Goal: Transaction & Acquisition: Purchase product/service

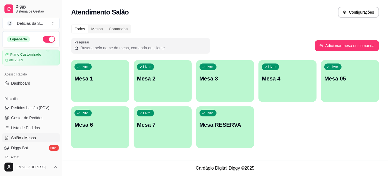
scroll to position [50, 0]
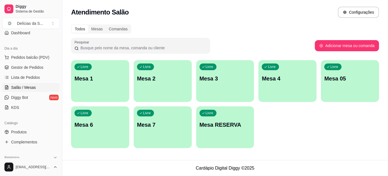
click at [112, 83] on div "Livre Mesa 1" at bounding box center [100, 77] width 58 height 35
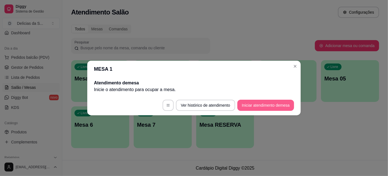
click at [251, 106] on button "Iniciar atendimento de mesa" at bounding box center [265, 105] width 57 height 11
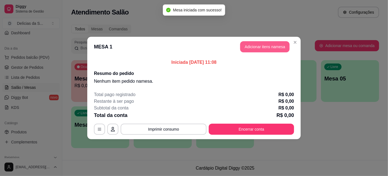
click at [246, 48] on button "Adicionar itens na mesa" at bounding box center [264, 46] width 49 height 11
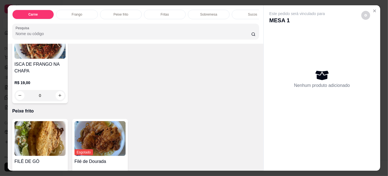
scroll to position [455, 0]
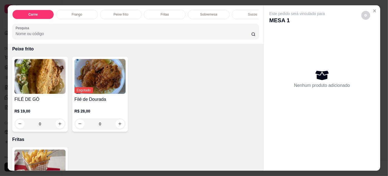
click at [33, 81] on img at bounding box center [39, 76] width 51 height 35
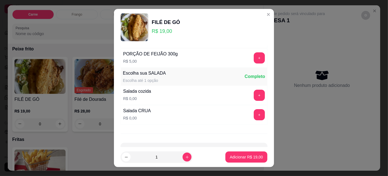
scroll to position [55, 0]
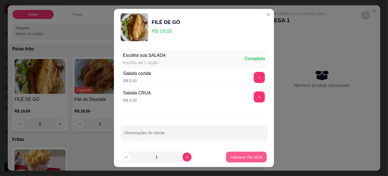
click at [237, 154] on button "Adicionar R$ 19,00" at bounding box center [246, 157] width 41 height 11
type input "1"
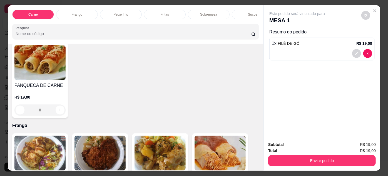
scroll to position [253, 0]
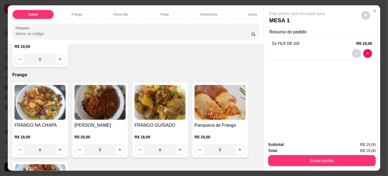
click at [85, 106] on img at bounding box center [100, 102] width 51 height 35
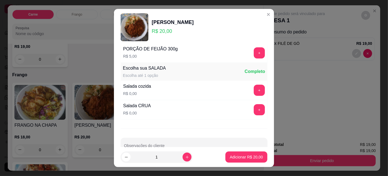
scroll to position [55, 0]
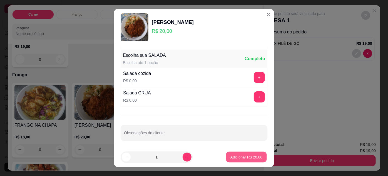
click at [234, 156] on p "Adicionar R$ 20,00" at bounding box center [246, 156] width 32 height 5
type input "1"
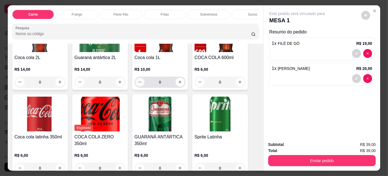
scroll to position [809, 0]
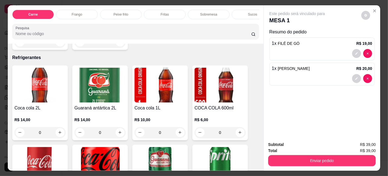
click at [202, 93] on img at bounding box center [220, 85] width 51 height 35
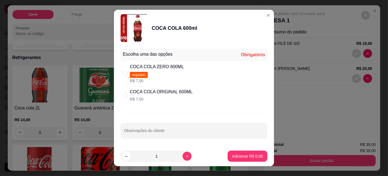
click at [127, 96] on div "" at bounding box center [126, 95] width 7 height 6
radio input "true"
click at [239, 158] on p "Adicionar R$ 7,00" at bounding box center [247, 155] width 30 height 5
type input "1"
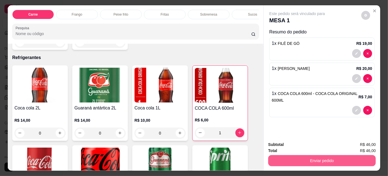
click at [329, 158] on button "Enviar pedido" at bounding box center [322, 160] width 108 height 11
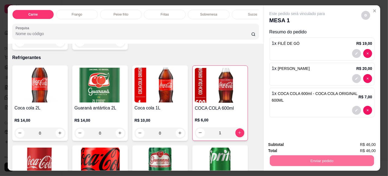
click at [291, 143] on button "Não registrar e enviar pedido" at bounding box center [304, 145] width 56 height 10
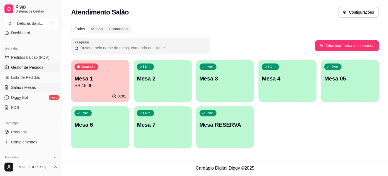
click at [28, 68] on span "Gestor de Pedidos" at bounding box center [27, 67] width 32 height 6
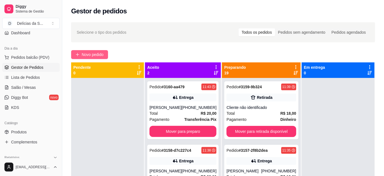
click at [102, 52] on span "Novo pedido" at bounding box center [93, 54] width 22 height 6
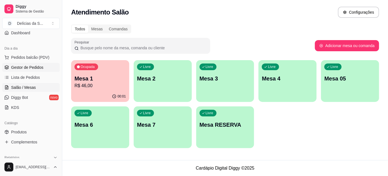
click at [31, 66] on span "Gestor de Pedidos" at bounding box center [27, 67] width 32 height 6
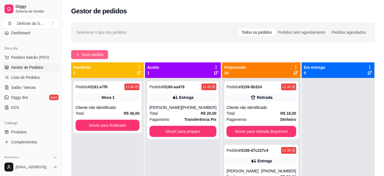
click at [93, 56] on span "Novo pedido" at bounding box center [93, 54] width 22 height 6
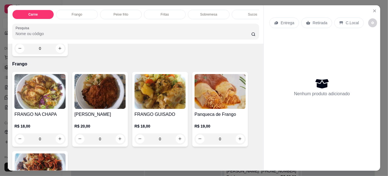
scroll to position [303, 0]
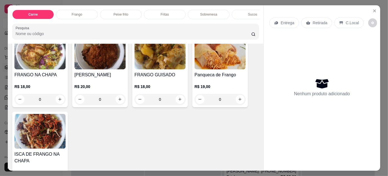
click at [38, 134] on img at bounding box center [39, 131] width 51 height 35
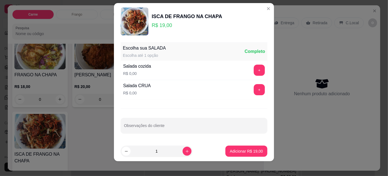
scroll to position [9, 0]
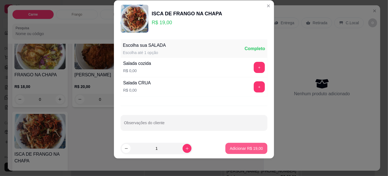
click at [251, 150] on button "Adicionar R$ 19,00" at bounding box center [246, 148] width 42 height 11
type input "1"
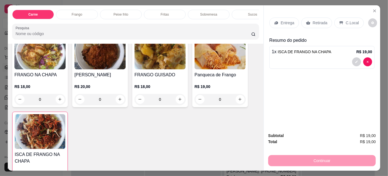
click at [287, 23] on p "Entrega" at bounding box center [288, 23] width 14 height 6
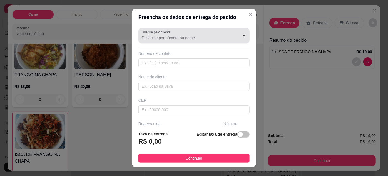
click at [166, 37] on input "Busque pelo cliente" at bounding box center [186, 38] width 89 height 6
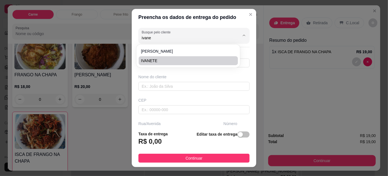
click at [163, 59] on span "IVANETE" at bounding box center [185, 61] width 89 height 6
type input "IVANETE"
type input "9191169984"
type input "IVANETE"
type input "66083340"
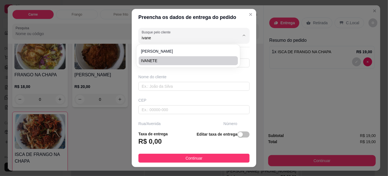
type input "Travessa Humaitá"
type input "473"
type input "Pedreira"
type input "[GEOGRAPHIC_DATA]"
type input "ENTRE [PERSON_NAME] E [PERSON_NAME]"
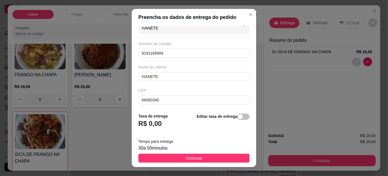
scroll to position [0, 0]
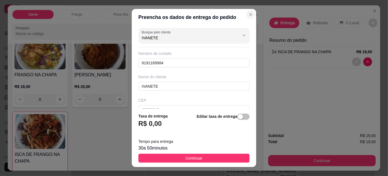
type input "IVANETE"
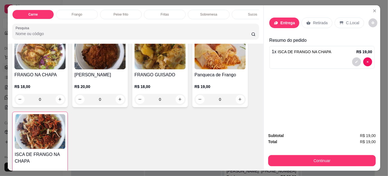
click at [284, 23] on p "Entrega" at bounding box center [288, 23] width 14 height 6
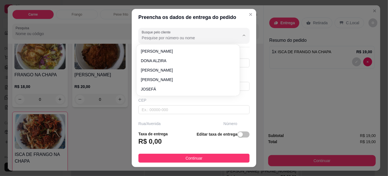
click at [159, 40] on input "Busque pelo cliente" at bounding box center [186, 38] width 89 height 6
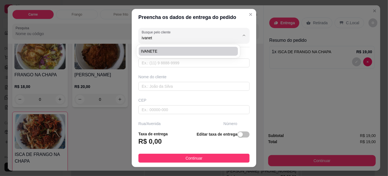
click at [160, 51] on span "IVANETE" at bounding box center [185, 51] width 89 height 6
type input "IVANETE"
type input "9191169984"
type input "IVANETE"
type input "66083340"
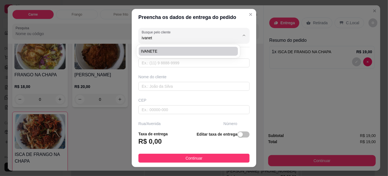
type input "Travessa Humaitá"
type input "473"
type input "Pedreira"
type input "[GEOGRAPHIC_DATA]"
type input "ENTRE [PERSON_NAME] E [PERSON_NAME]"
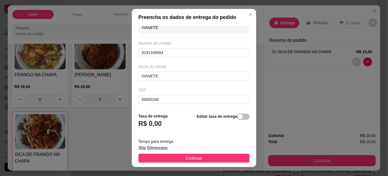
scroll to position [2, 0]
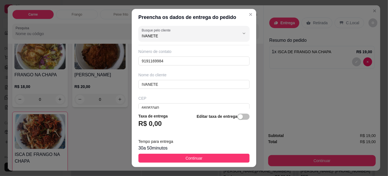
type input "IVANETE"
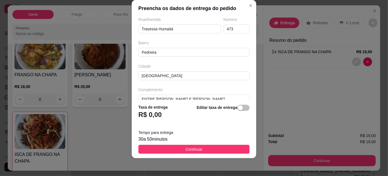
scroll to position [103, 0]
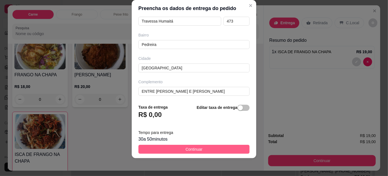
click at [202, 152] on button "Continuar" at bounding box center [193, 149] width 111 height 9
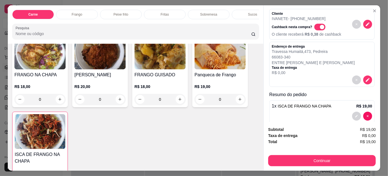
scroll to position [32, 0]
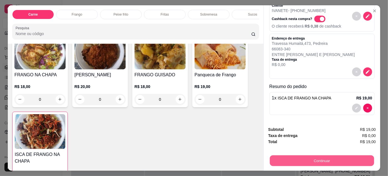
click at [316, 159] on button "Continuar" at bounding box center [322, 160] width 104 height 11
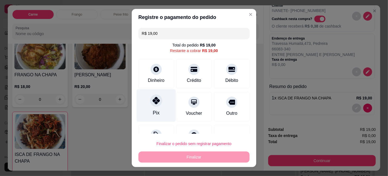
click at [153, 102] on icon at bounding box center [156, 100] width 7 height 7
type input "R$ 0,00"
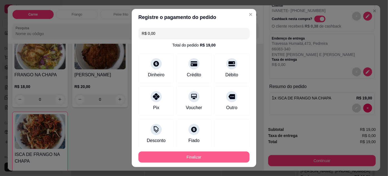
click at [204, 154] on button "Finalizar" at bounding box center [193, 156] width 111 height 11
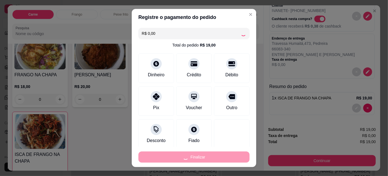
type input "0"
type input "-R$ 19,00"
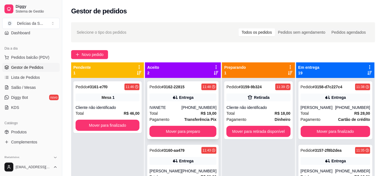
click at [180, 109] on div "IVANETE" at bounding box center [166, 108] width 32 height 6
click at [33, 88] on span "Salão / Mesas" at bounding box center [23, 88] width 25 height 6
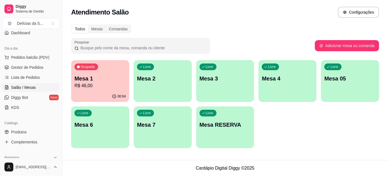
click at [98, 92] on div "00:04" at bounding box center [100, 96] width 58 height 11
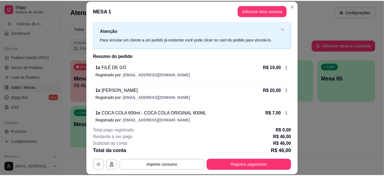
scroll to position [18, 0]
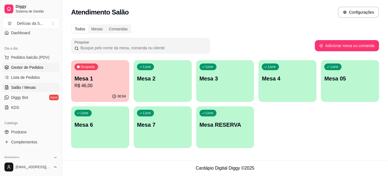
click at [28, 67] on span "Gestor de Pedidos" at bounding box center [27, 67] width 32 height 6
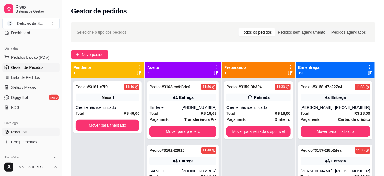
click at [30, 129] on link "Produtos" at bounding box center [31, 131] width 58 height 9
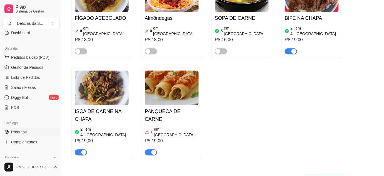
scroll to position [404, 0]
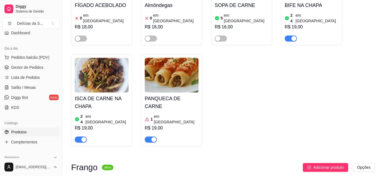
click at [166, 58] on img at bounding box center [172, 75] width 54 height 35
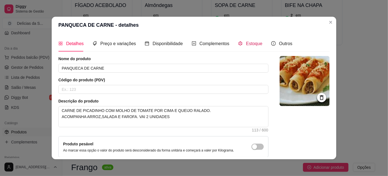
click at [246, 42] on span "Estoque" at bounding box center [254, 43] width 16 height 5
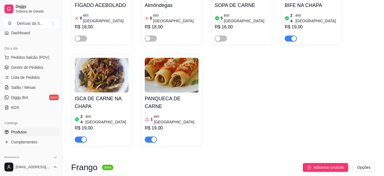
click at [150, 136] on button "button" at bounding box center [151, 139] width 12 height 6
click at [33, 68] on span "Gestor de Pedidos" at bounding box center [27, 67] width 32 height 6
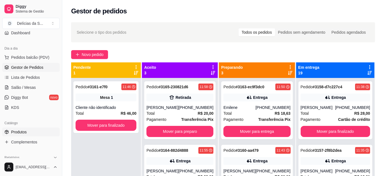
click at [31, 129] on link "Produtos" at bounding box center [31, 131] width 58 height 9
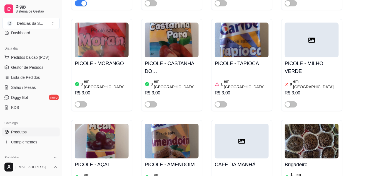
scroll to position [1365, 0]
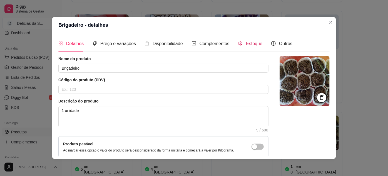
drag, startPoint x: 248, startPoint y: 43, endPoint x: 251, endPoint y: 42, distance: 3.4
click at [248, 43] on span "Estoque" at bounding box center [254, 43] width 16 height 5
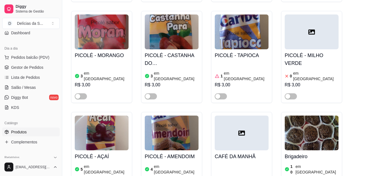
drag, startPoint x: 29, startPoint y: 69, endPoint x: 32, endPoint y: 68, distance: 2.9
click at [29, 69] on span "Gestor de Pedidos" at bounding box center [27, 67] width 32 height 6
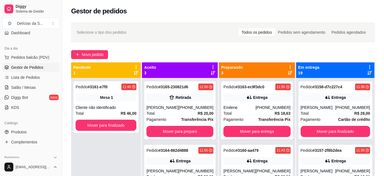
drag, startPoint x: 90, startPoint y: 50, endPoint x: 92, endPoint y: 45, distance: 4.9
click at [90, 49] on div "Selecione o tipo dos pedidos Todos os pedidos Pedidos sem agendamento Pedidos a…" at bounding box center [223, 132] width 322 height 226
click at [94, 54] on span "Novo pedido" at bounding box center [93, 54] width 22 height 6
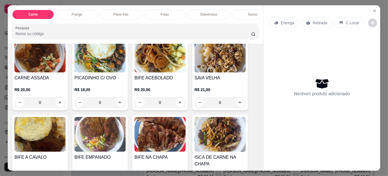
scroll to position [50, 0]
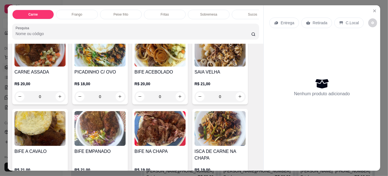
click at [230, 147] on div "ISCA DE CARNE NA CHAPA R$ 19,00 0" at bounding box center [220, 149] width 56 height 81
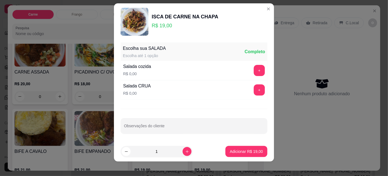
scroll to position [9, 0]
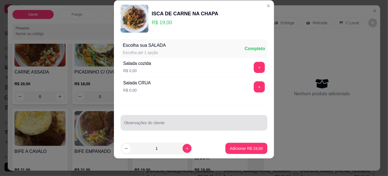
click at [180, 123] on input "Observações do cliente" at bounding box center [194, 125] width 140 height 6
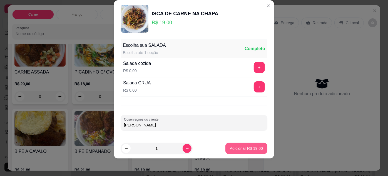
type input "[PERSON_NAME]"
click at [250, 145] on p "Adicionar R$ 19,00" at bounding box center [246, 147] width 32 height 5
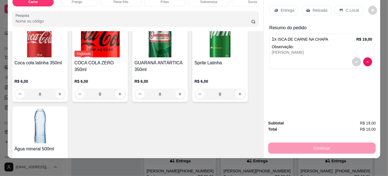
scroll to position [859, 0]
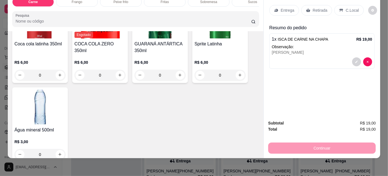
click at [37, 111] on img at bounding box center [39, 107] width 51 height 35
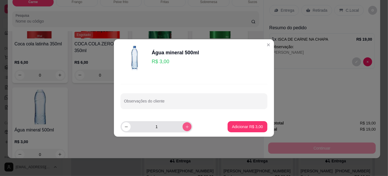
click at [185, 128] on icon "increase-product-quantity" at bounding box center [187, 127] width 4 height 4
type input "2"
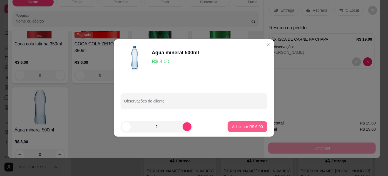
click at [235, 125] on p "Adicionar R$ 6,00" at bounding box center [247, 127] width 31 height 6
type input "2"
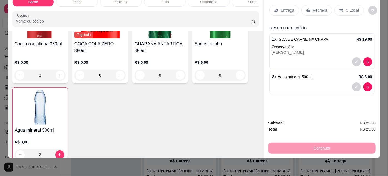
click at [315, 8] on p "Retirada" at bounding box center [320, 11] width 15 height 6
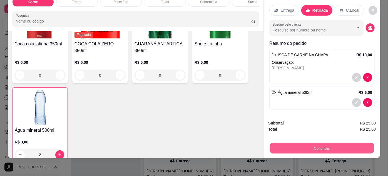
click at [325, 146] on button "Continuar" at bounding box center [322, 148] width 104 height 11
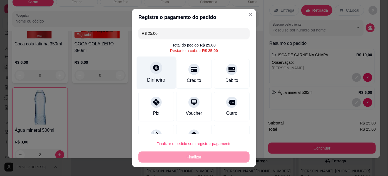
click at [155, 75] on div "Dinheiro" at bounding box center [156, 72] width 39 height 33
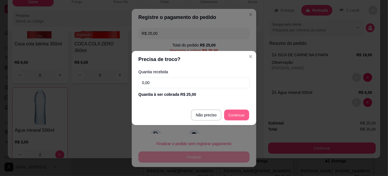
type input "R$ 0,00"
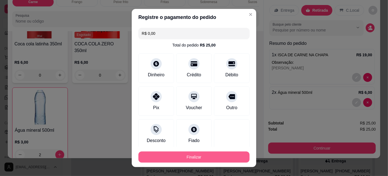
click at [231, 153] on button "Finalizar" at bounding box center [193, 156] width 111 height 11
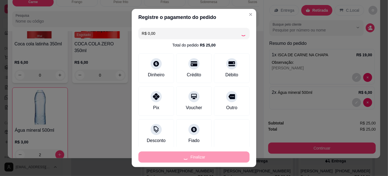
type input "0"
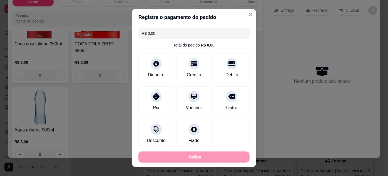
type input "-R$ 25,00"
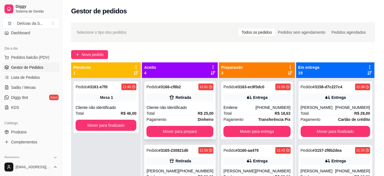
click at [185, 109] on div "Cliente não identificado" at bounding box center [180, 108] width 67 height 6
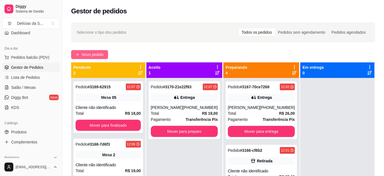
click at [97, 52] on span "Novo pedido" at bounding box center [93, 54] width 22 height 6
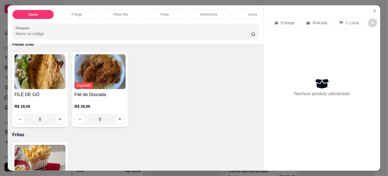
scroll to position [404, 0]
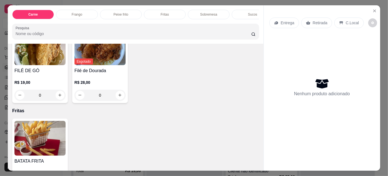
click at [37, 56] on img at bounding box center [39, 47] width 51 height 35
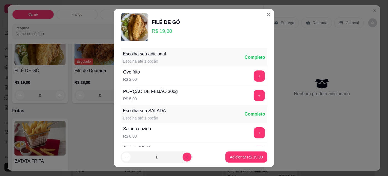
scroll to position [55, 0]
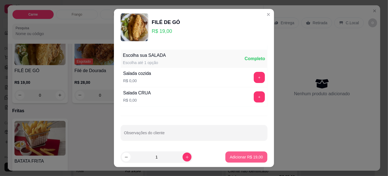
click at [230, 158] on p "Adicionar R$ 19,00" at bounding box center [246, 157] width 33 height 6
type input "1"
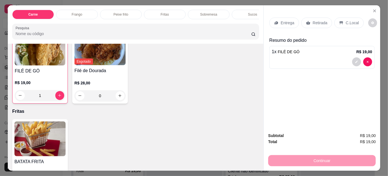
scroll to position [405, 0]
click at [282, 21] on p "Entrega" at bounding box center [288, 23] width 14 height 6
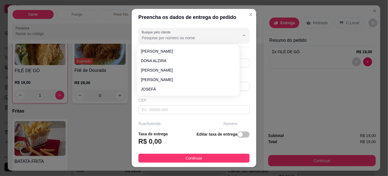
click at [187, 36] on input "Busque pelo cliente" at bounding box center [186, 38] width 89 height 6
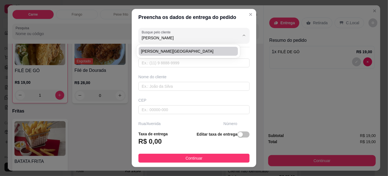
click at [170, 53] on span "[PERSON_NAME][GEOGRAPHIC_DATA]" at bounding box center [185, 51] width 89 height 6
type input "[PERSON_NAME][GEOGRAPHIC_DATA]"
type input "91985146683"
type input "[PERSON_NAME][GEOGRAPHIC_DATA]"
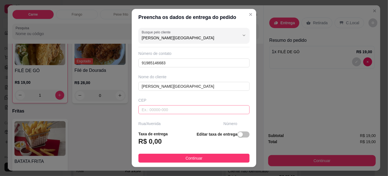
scroll to position [85, 0]
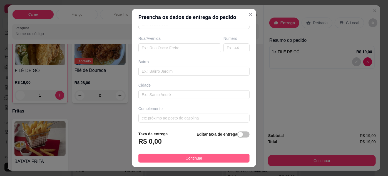
type input "[PERSON_NAME][GEOGRAPHIC_DATA]"
click at [180, 158] on button "Continuar" at bounding box center [193, 157] width 111 height 9
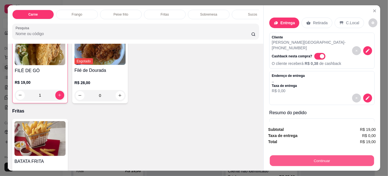
click at [318, 156] on button "Continuar" at bounding box center [322, 160] width 104 height 11
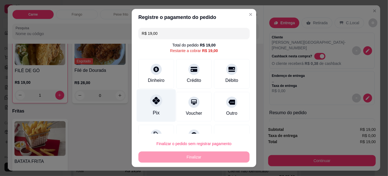
click at [153, 103] on icon at bounding box center [156, 100] width 7 height 7
type input "R$ 0,00"
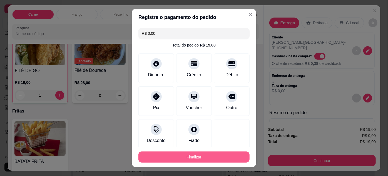
click at [204, 157] on button "Finalizar" at bounding box center [193, 156] width 111 height 11
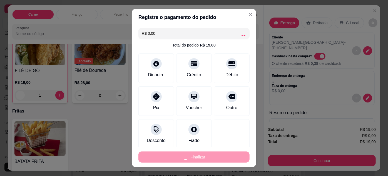
type input "0"
type input "-R$ 19,00"
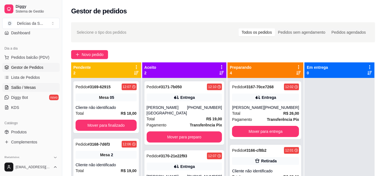
click at [29, 90] on span "Salão / Mesas" at bounding box center [23, 88] width 25 height 6
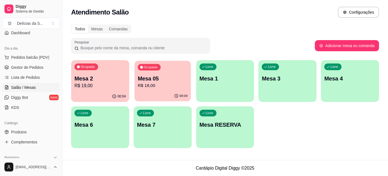
click at [152, 85] on p "R$ 18,00" at bounding box center [163, 85] width 50 height 6
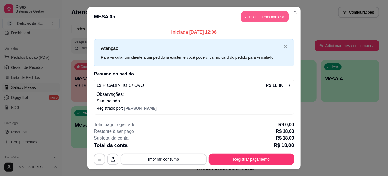
click at [261, 18] on button "Adicionar itens na mesa" at bounding box center [265, 16] width 48 height 11
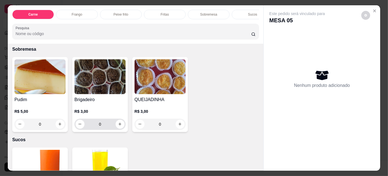
scroll to position [606, 0]
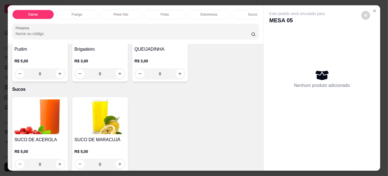
click at [100, 116] on img at bounding box center [100, 116] width 51 height 35
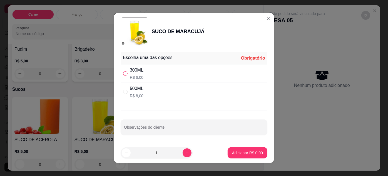
click at [125, 75] on input "" at bounding box center [125, 73] width 4 height 4
radio input "true"
click at [234, 152] on p "Adicionar R$ 6,00" at bounding box center [247, 153] width 31 height 6
type input "1"
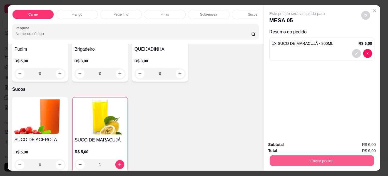
click at [305, 159] on button "Enviar pedido" at bounding box center [322, 160] width 104 height 11
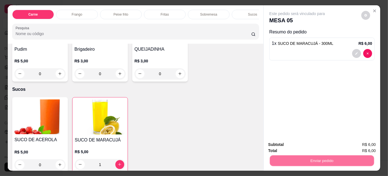
click at [292, 143] on button "Não registrar e enviar pedido" at bounding box center [304, 145] width 58 height 11
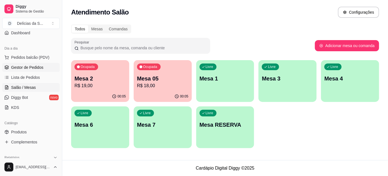
click at [31, 66] on span "Gestor de Pedidos" at bounding box center [27, 67] width 32 height 6
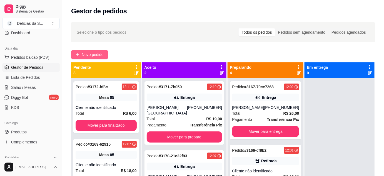
click at [90, 55] on span "Novo pedido" at bounding box center [93, 54] width 22 height 6
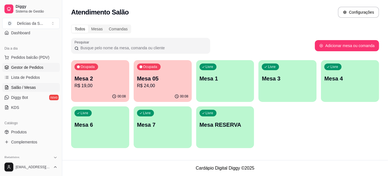
click at [18, 64] on span "Gestor de Pedidos" at bounding box center [27, 67] width 32 height 6
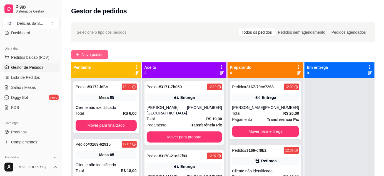
click at [82, 56] on span "Novo pedido" at bounding box center [93, 54] width 22 height 6
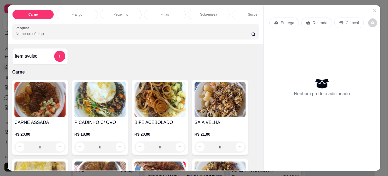
click at [43, 109] on img at bounding box center [39, 99] width 51 height 35
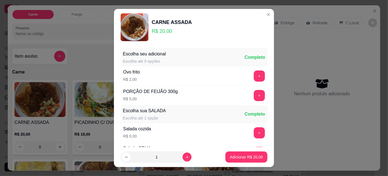
scroll to position [55, 0]
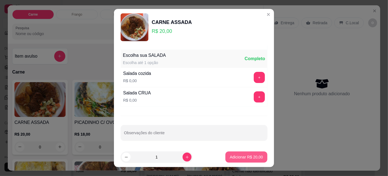
click at [234, 156] on p "Adicionar R$ 20,00" at bounding box center [246, 157] width 33 height 6
type input "1"
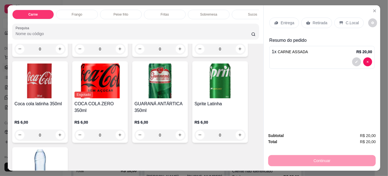
scroll to position [821, 0]
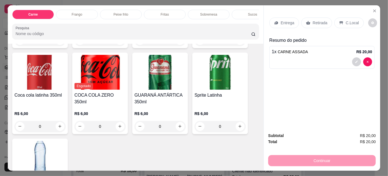
click at [155, 85] on img at bounding box center [160, 72] width 51 height 35
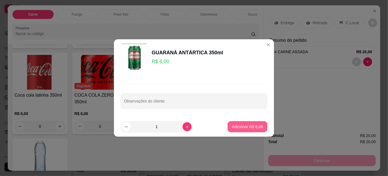
click at [234, 125] on p "Adicionar R$ 6,00" at bounding box center [247, 127] width 31 height 6
type input "1"
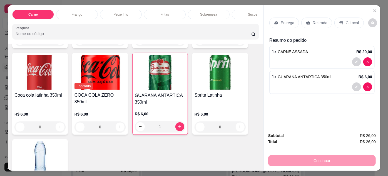
click at [308, 22] on div "Retirada" at bounding box center [316, 23] width 31 height 11
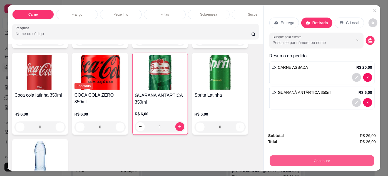
click at [329, 157] on button "Continuar" at bounding box center [322, 160] width 104 height 11
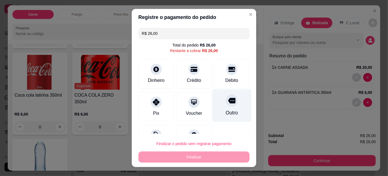
drag, startPoint x: 195, startPoint y: 80, endPoint x: 210, endPoint y: 98, distance: 22.5
click at [195, 80] on div "Crédito" at bounding box center [194, 80] width 14 height 7
type input "R$ 0,00"
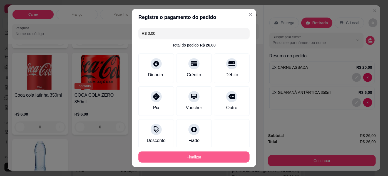
click at [192, 159] on button "Finalizar" at bounding box center [193, 156] width 111 height 11
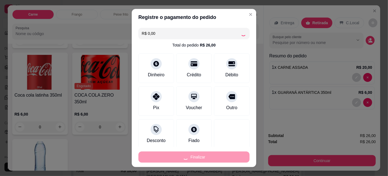
type input "0"
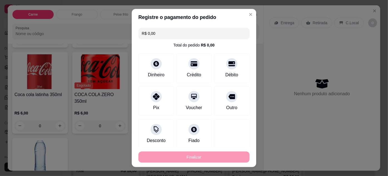
type input "-R$ 26,00"
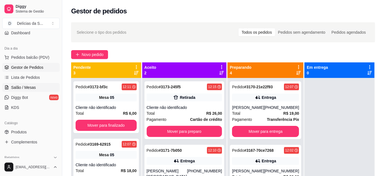
drag, startPoint x: 20, startPoint y: 88, endPoint x: 33, endPoint y: 83, distance: 14.0
click at [21, 88] on span "Salão / Mesas" at bounding box center [23, 88] width 25 height 6
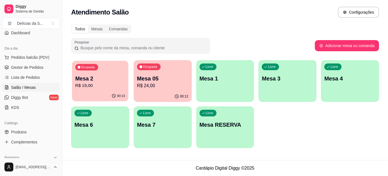
click at [94, 88] on p "R$ 19,00" at bounding box center [100, 85] width 50 height 6
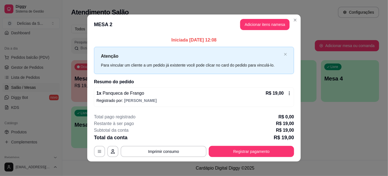
scroll to position [3, 0]
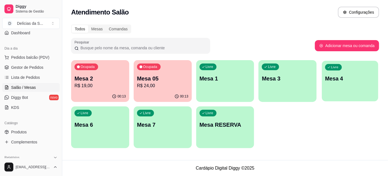
click at [349, 71] on div "Livre Mesa 4" at bounding box center [350, 78] width 56 height 34
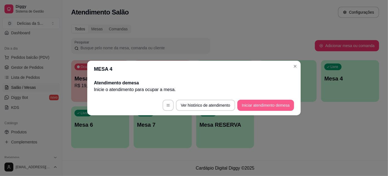
click at [253, 106] on button "Iniciar atendimento de mesa" at bounding box center [265, 105] width 57 height 11
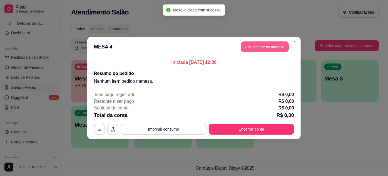
click at [255, 46] on button "Adicionar itens na mesa" at bounding box center [265, 46] width 48 height 11
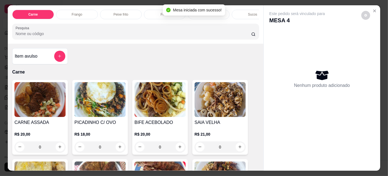
click at [49, 95] on img at bounding box center [39, 99] width 51 height 35
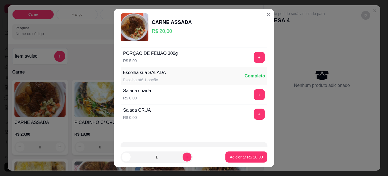
scroll to position [55, 0]
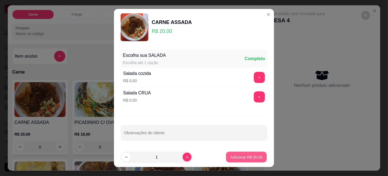
click at [239, 157] on p "Adicionar R$ 20,00" at bounding box center [246, 156] width 32 height 5
type input "1"
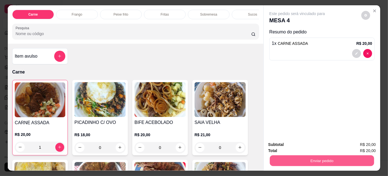
click at [326, 161] on button "Enviar pedido" at bounding box center [322, 160] width 104 height 11
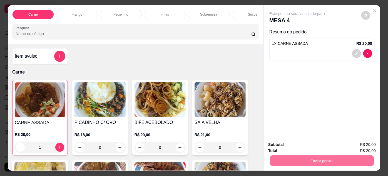
click at [295, 147] on button "Não registrar e enviar pedido" at bounding box center [304, 145] width 58 height 11
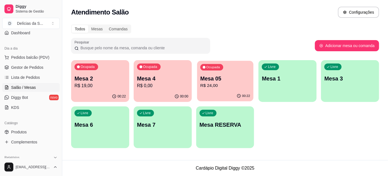
click at [219, 81] on p "Mesa 05" at bounding box center [225, 79] width 50 height 8
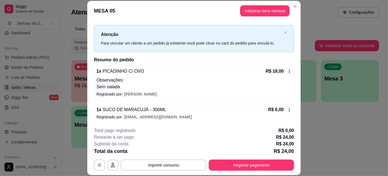
scroll to position [10, 0]
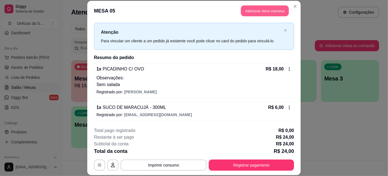
click at [251, 13] on button "Adicionar itens na mesa" at bounding box center [265, 11] width 48 height 11
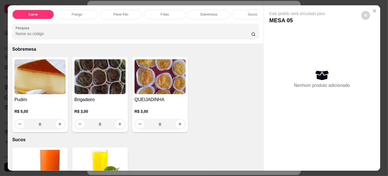
scroll to position [606, 0]
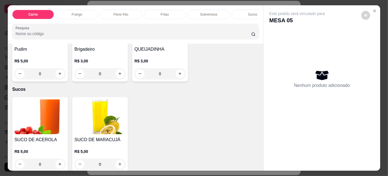
click at [51, 61] on p "R$ 5,00" at bounding box center [39, 61] width 51 height 6
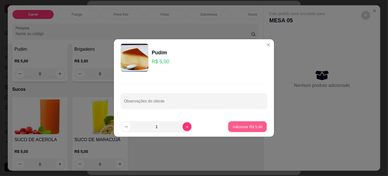
click at [245, 125] on p "Adicionar R$ 5,00" at bounding box center [247, 126] width 30 height 5
type input "1"
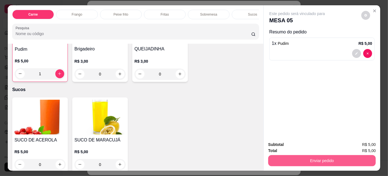
click at [311, 158] on button "Enviar pedido" at bounding box center [322, 160] width 108 height 11
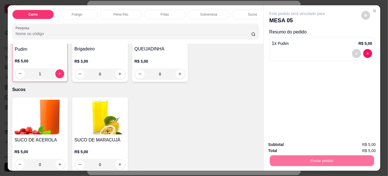
click at [298, 144] on button "Não registrar e enviar pedido" at bounding box center [304, 145] width 58 height 11
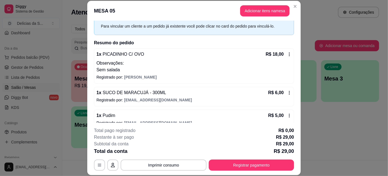
scroll to position [33, 0]
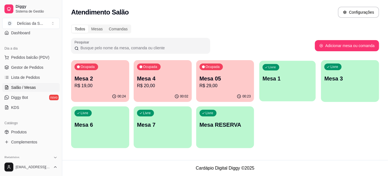
click at [290, 70] on div "Livre Mesa 1" at bounding box center [288, 78] width 56 height 34
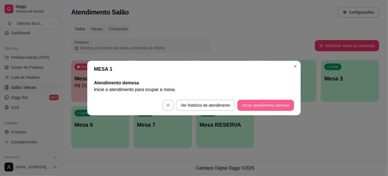
click at [255, 104] on button "Iniciar atendimento de mesa" at bounding box center [265, 105] width 57 height 11
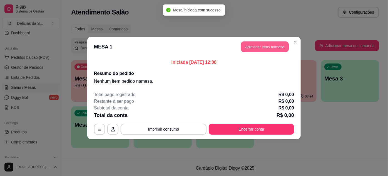
click at [258, 44] on button "Adicionar itens na mesa" at bounding box center [265, 46] width 48 height 11
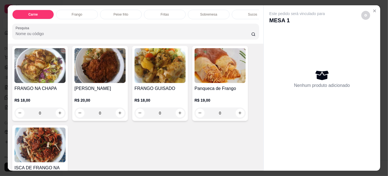
scroll to position [202, 0]
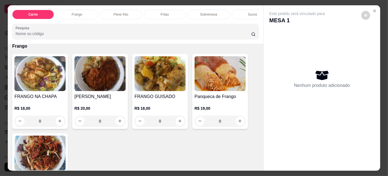
click at [210, 82] on img at bounding box center [220, 73] width 51 height 35
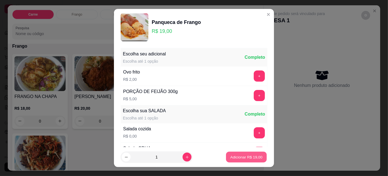
click at [255, 158] on p "Adicionar R$ 19,00" at bounding box center [246, 156] width 32 height 5
type input "1"
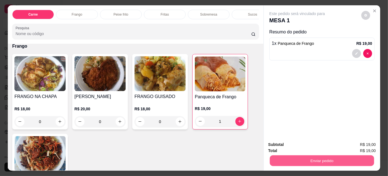
click at [308, 155] on button "Enviar pedido" at bounding box center [322, 160] width 104 height 11
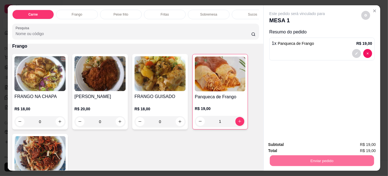
click at [299, 146] on button "Não registrar e enviar pedido" at bounding box center [303, 144] width 60 height 11
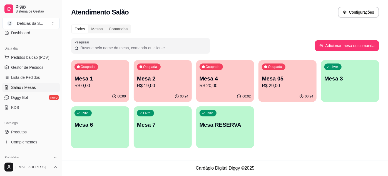
click at [227, 92] on div "00:02" at bounding box center [225, 96] width 58 height 11
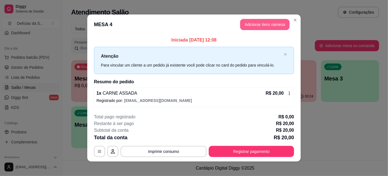
click at [259, 24] on button "Adicionar itens na mesa" at bounding box center [264, 24] width 49 height 11
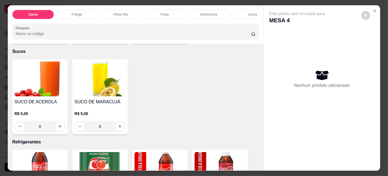
scroll to position [657, 0]
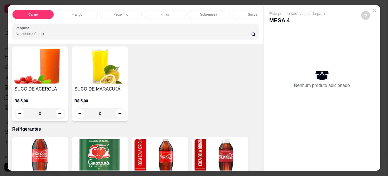
click at [100, 82] on img at bounding box center [100, 66] width 51 height 35
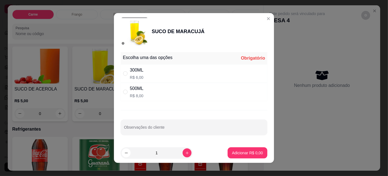
drag, startPoint x: 124, startPoint y: 75, endPoint x: 131, endPoint y: 77, distance: 7.8
click at [125, 76] on label "" at bounding box center [125, 73] width 4 height 6
click at [125, 76] on input "" at bounding box center [125, 73] width 4 height 4
click at [123, 72] on input "" at bounding box center [125, 73] width 4 height 4
radio input "true"
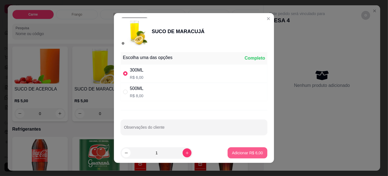
click at [237, 152] on p "Adicionar R$ 6,00" at bounding box center [247, 153] width 31 height 6
type input "1"
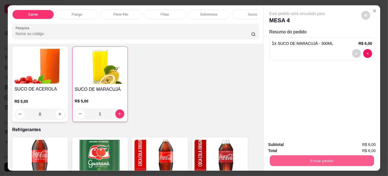
click at [328, 159] on button "Enviar pedido" at bounding box center [322, 160] width 104 height 11
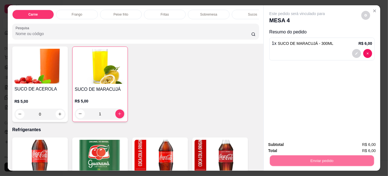
click at [319, 144] on button "Não registrar e enviar pedido" at bounding box center [304, 145] width 58 height 11
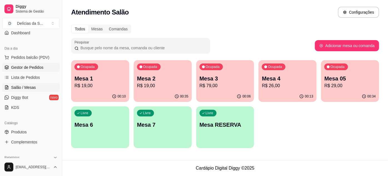
click at [24, 67] on span "Gestor de Pedidos" at bounding box center [27, 67] width 32 height 6
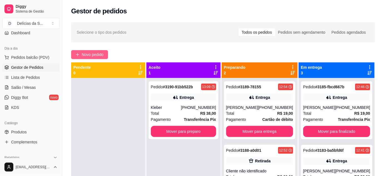
click at [89, 53] on span "Novo pedido" at bounding box center [93, 54] width 22 height 6
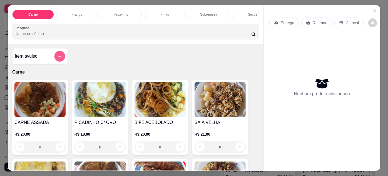
click at [58, 58] on icon "add-separate-item" at bounding box center [59, 56] width 3 height 3
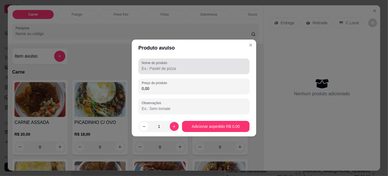
click at [164, 68] on input "Nome do produto" at bounding box center [194, 69] width 105 height 6
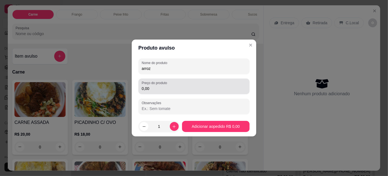
type input "arroz"
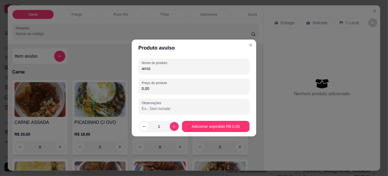
click at [161, 88] on input "0,00" at bounding box center [194, 89] width 105 height 6
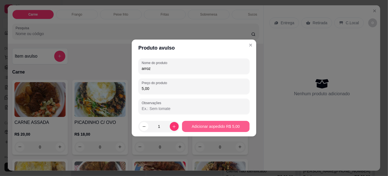
type input "5,00"
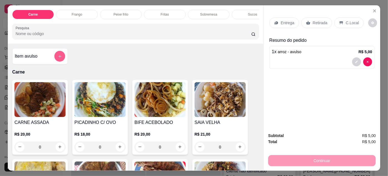
click at [58, 57] on icon "add-separate-item" at bounding box center [60, 56] width 4 height 4
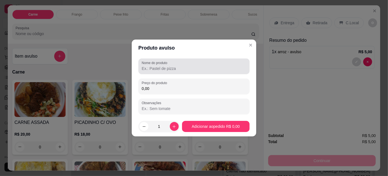
click at [158, 68] on input "Nome do produto" at bounding box center [194, 69] width 105 height 6
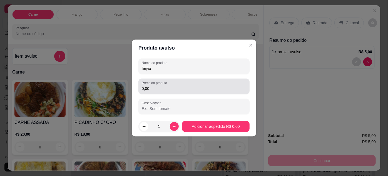
type input "feijão"
click at [153, 86] on input "0,00" at bounding box center [194, 89] width 105 height 6
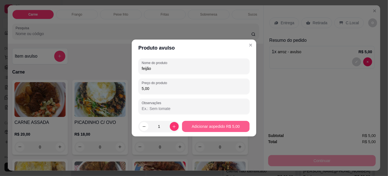
type input "5,00"
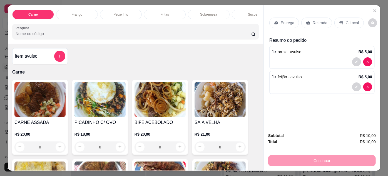
click at [317, 21] on p "Retirada" at bounding box center [320, 23] width 15 height 6
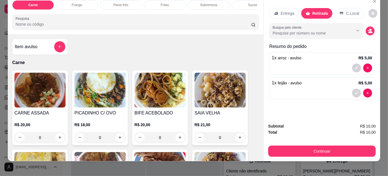
scroll to position [14, 0]
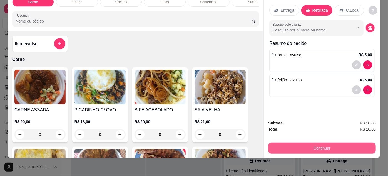
click at [334, 144] on button "Continuar" at bounding box center [322, 147] width 108 height 11
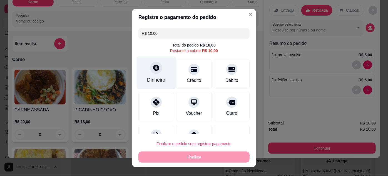
click at [155, 77] on div "Dinheiro" at bounding box center [156, 79] width 18 height 7
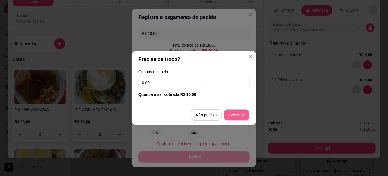
type input "R$ 0,00"
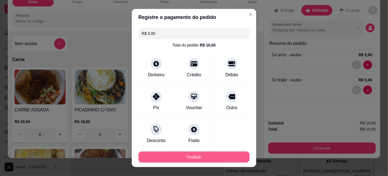
click at [220, 156] on button "Finalizar" at bounding box center [193, 156] width 111 height 11
